Goal: Find specific page/section: Find specific page/section

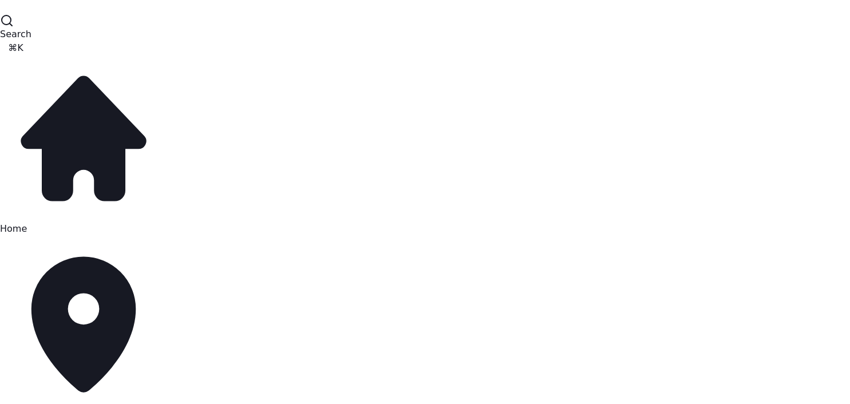
click at [58, 403] on span "[GEOGRAPHIC_DATA] - 83532" at bounding box center [67, 409] width 134 height 11
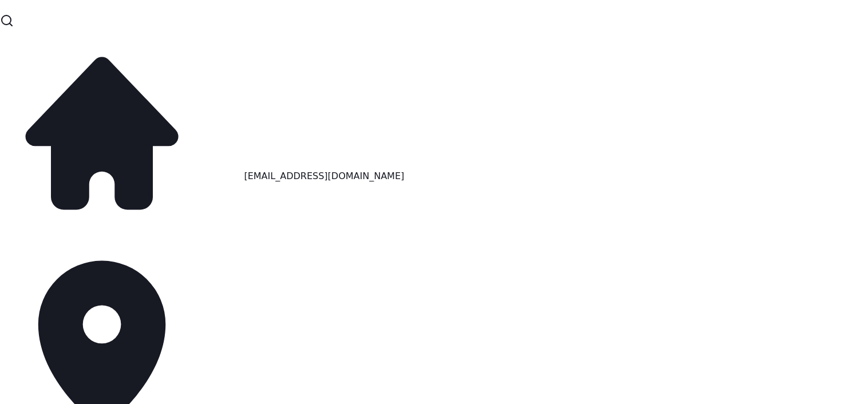
scroll to position [148, 0]
select select "**"
click option "**** **" at bounding box center [0, 0] width 0 height 0
